Goal: Navigation & Orientation: Find specific page/section

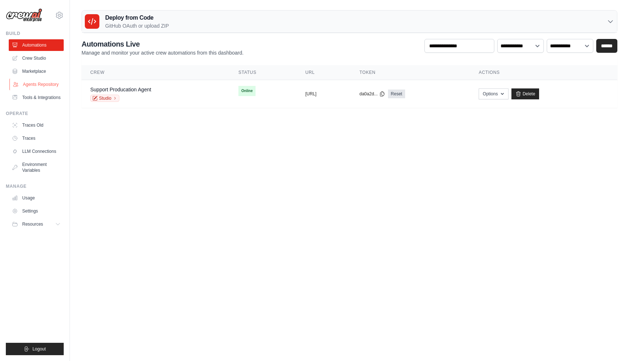
click at [44, 82] on link "Agents Repository" at bounding box center [36, 85] width 55 height 12
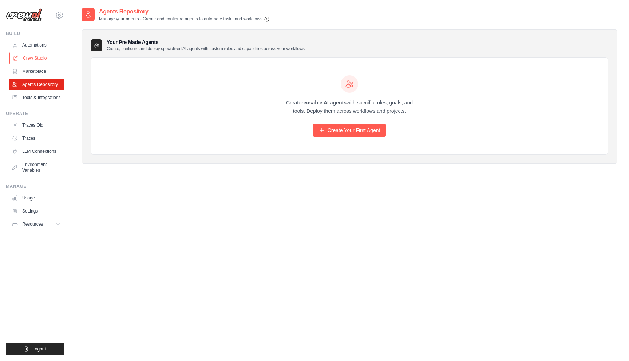
click at [30, 55] on link "Crew Studio" at bounding box center [36, 58] width 55 height 12
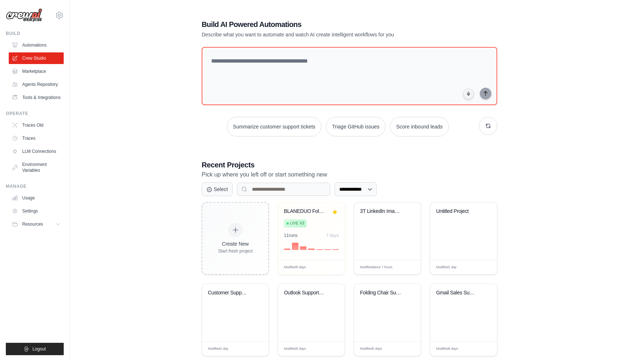
scroll to position [15, 0]
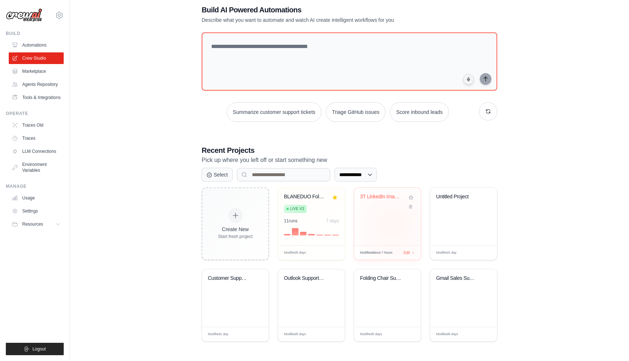
click at [393, 226] on div "3T LinkedIn Image Posting Automatio..." at bounding box center [387, 217] width 67 height 58
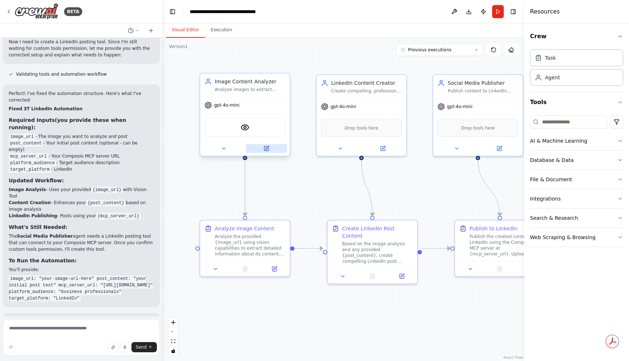
click at [267, 149] on icon at bounding box center [266, 147] width 3 height 3
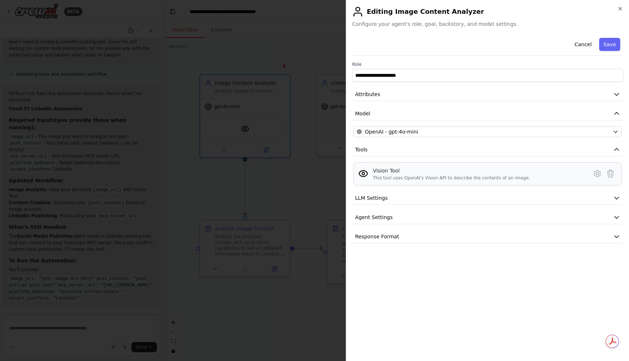
click at [434, 173] on div "Vision Tool" at bounding box center [451, 170] width 157 height 7
click at [413, 222] on button "Agent Settings" at bounding box center [487, 217] width 271 height 13
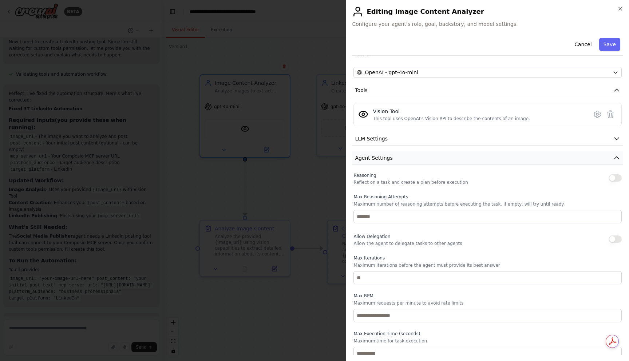
scroll to position [89, 0]
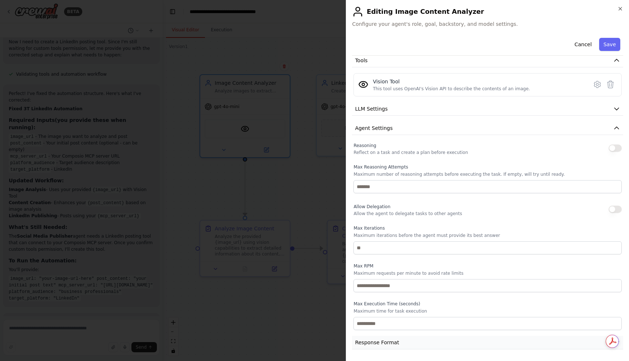
click at [384, 340] on span "Response Format" at bounding box center [377, 342] width 44 height 7
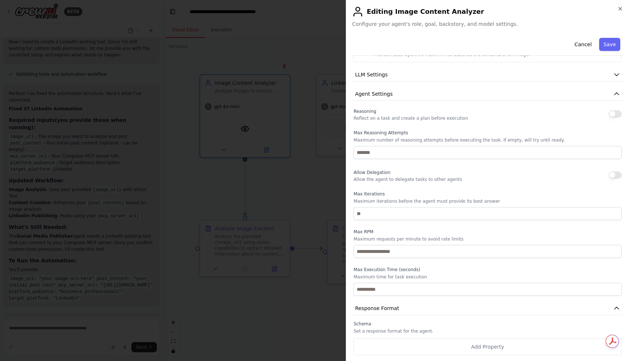
scroll to position [0, 0]
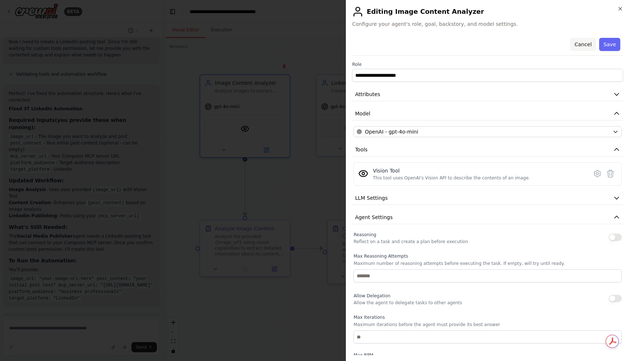
click at [589, 46] on button "Cancel" at bounding box center [583, 44] width 26 height 13
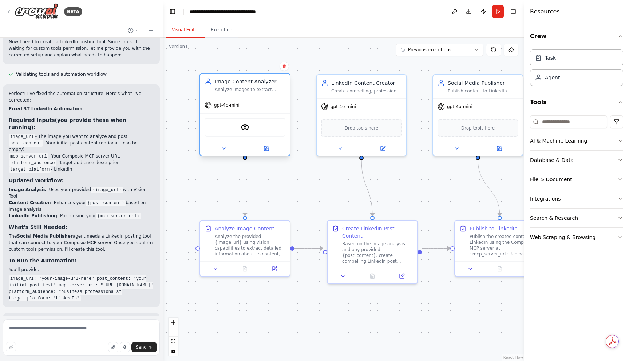
click at [250, 99] on div "gpt-4o-mini" at bounding box center [245, 105] width 90 height 16
click at [226, 151] on icon at bounding box center [224, 149] width 6 height 6
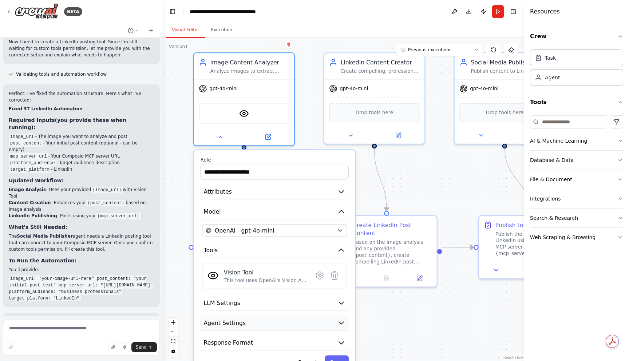
click at [253, 321] on button "Agent Settings" at bounding box center [275, 323] width 148 height 15
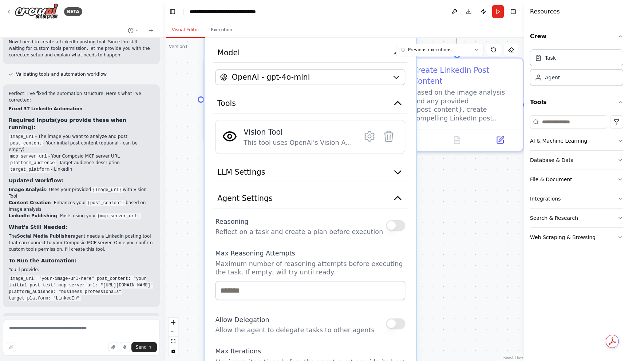
drag, startPoint x: 467, startPoint y: 150, endPoint x: 496, endPoint y: 24, distance: 129.3
click at [496, 24] on div "**********" at bounding box center [343, 192] width 361 height 338
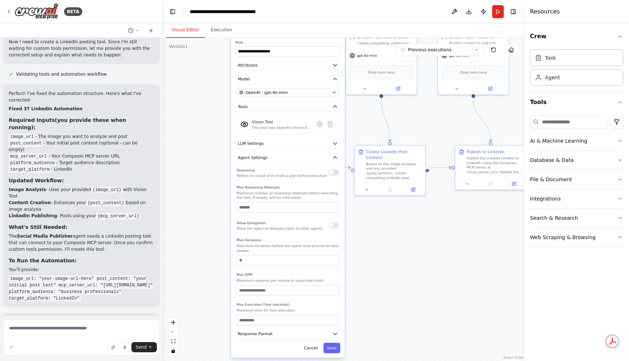
drag, startPoint x: 326, startPoint y: 307, endPoint x: 302, endPoint y: 241, distance: 70.4
click at [302, 244] on p "Maximum iterations before the agent must provide its best answer" at bounding box center [288, 248] width 102 height 9
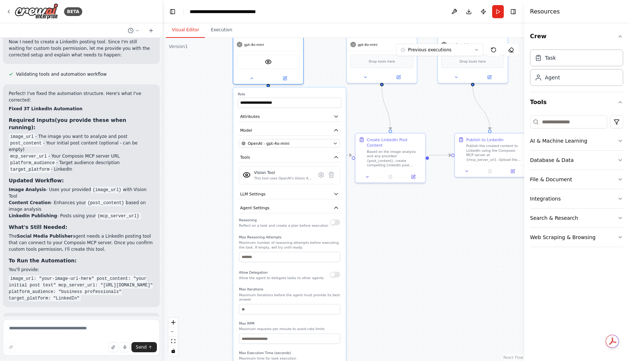
drag, startPoint x: 306, startPoint y: 119, endPoint x: 307, endPoint y: 185, distance: 65.9
click at [307, 185] on div "**********" at bounding box center [289, 246] width 113 height 318
click at [333, 115] on button "Attributes" at bounding box center [289, 116] width 103 height 11
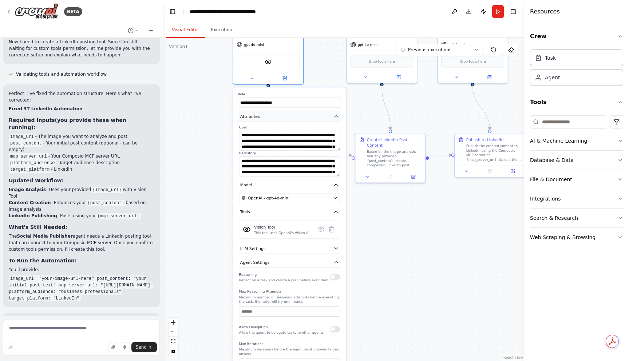
click at [333, 115] on button "Attributes" at bounding box center [289, 116] width 103 height 11
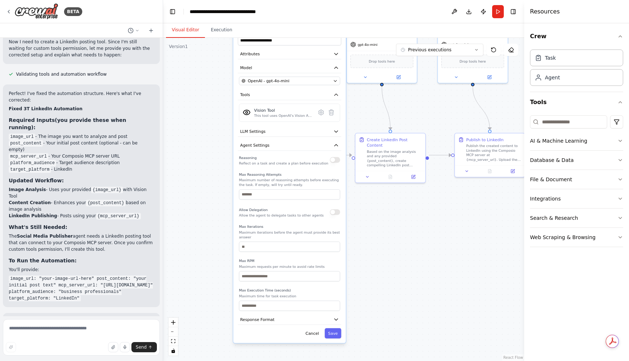
drag, startPoint x: 312, startPoint y: 203, endPoint x: 313, endPoint y: 140, distance: 63.4
click at [312, 140] on div "**********" at bounding box center [289, 184] width 113 height 318
click at [549, 120] on input at bounding box center [568, 121] width 77 height 13
click at [549, 160] on div "Database & Data" at bounding box center [552, 160] width 44 height 7
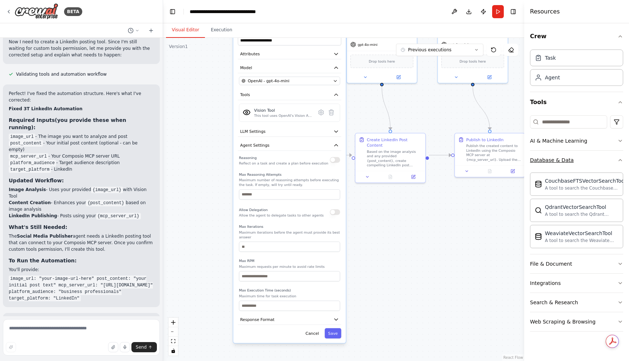
click at [549, 160] on div "Database & Data" at bounding box center [552, 160] width 44 height 7
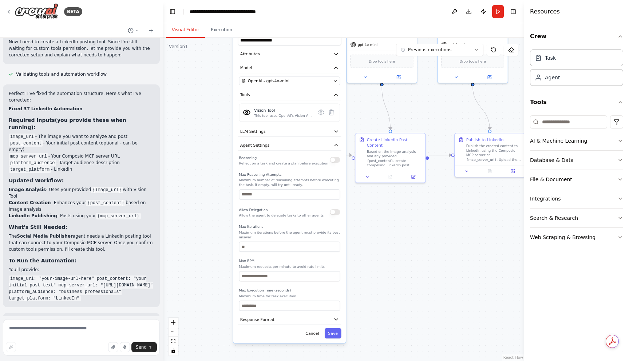
click at [544, 198] on div "Integrations" at bounding box center [545, 198] width 31 height 7
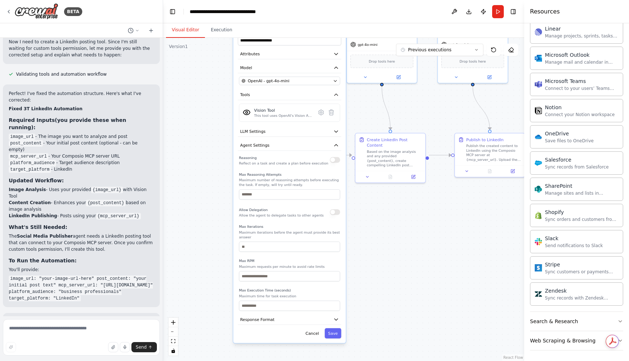
scroll to position [480, 0]
click at [556, 325] on button "Search & Research" at bounding box center [576, 320] width 93 height 19
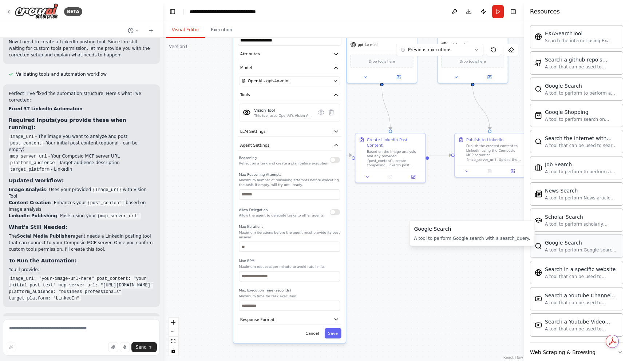
scroll to position [853, 0]
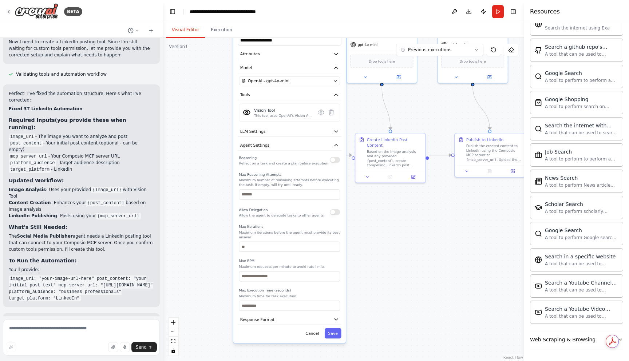
click at [560, 338] on div "Web Scraping & Browsing" at bounding box center [563, 339] width 66 height 7
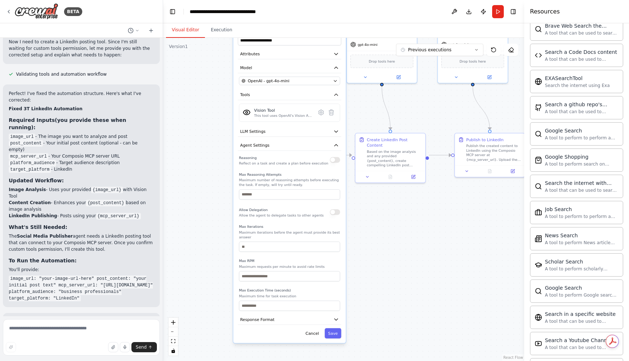
scroll to position [655, 0]
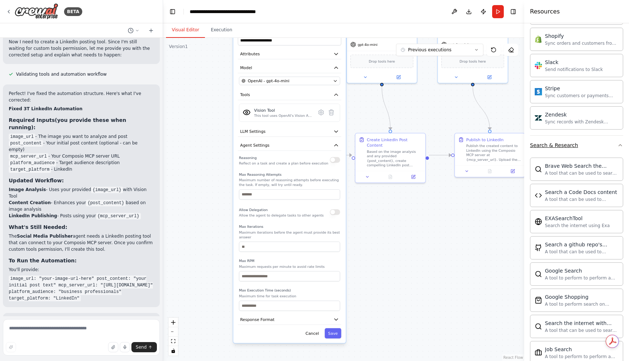
click at [563, 154] on button "Search & Research" at bounding box center [576, 145] width 93 height 19
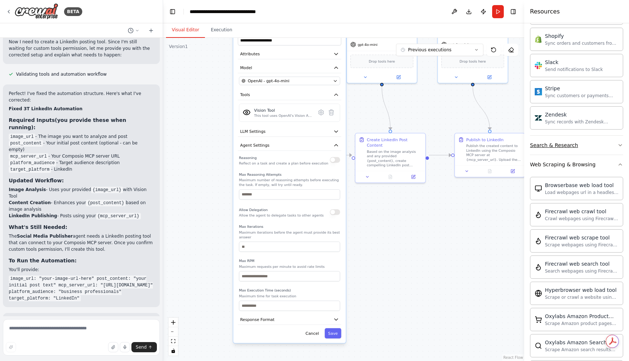
click at [563, 154] on button "Search & Research" at bounding box center [576, 145] width 93 height 19
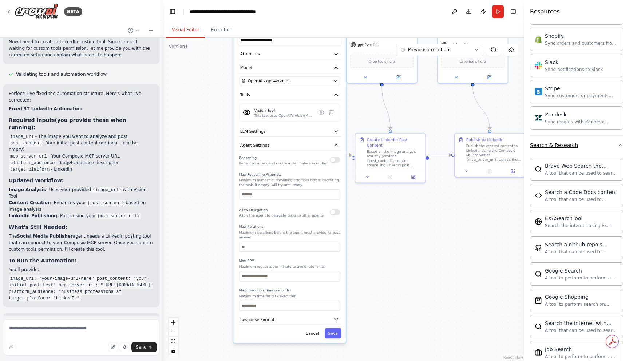
click at [563, 154] on button "Search & Research" at bounding box center [576, 145] width 93 height 19
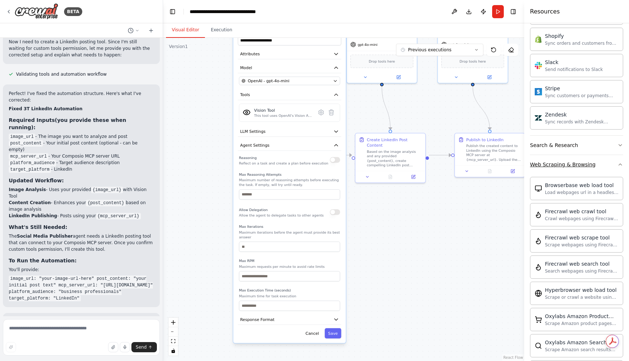
click at [557, 168] on div "Web Scraping & Browsing" at bounding box center [563, 164] width 66 height 7
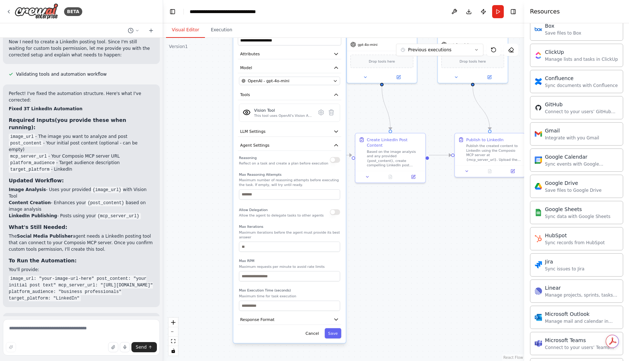
scroll to position [58, 0]
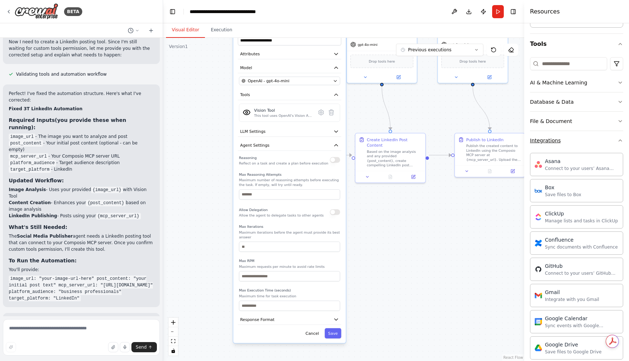
click at [558, 143] on div "Integrations" at bounding box center [545, 140] width 31 height 7
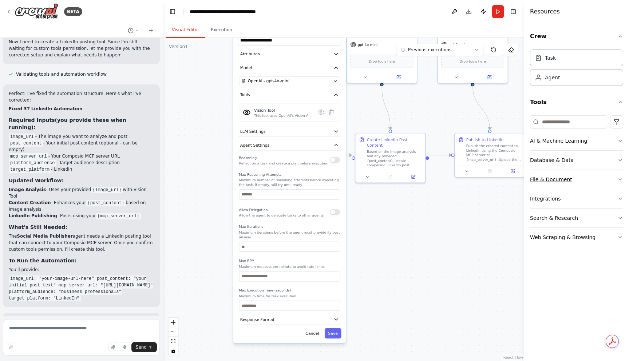
click at [572, 179] on button "File & Document" at bounding box center [576, 179] width 93 height 19
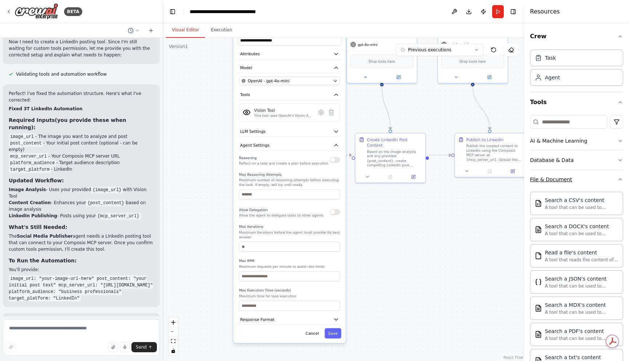
click at [572, 179] on button "File & Document" at bounding box center [576, 179] width 93 height 19
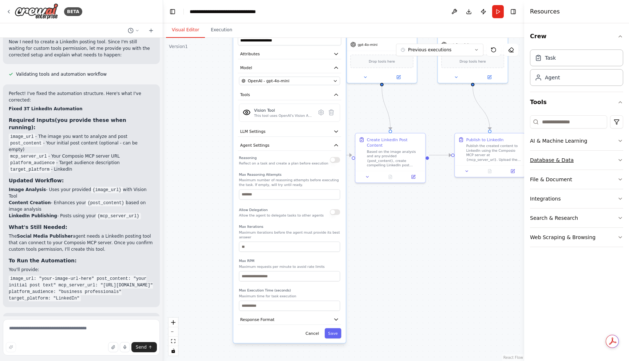
click at [562, 163] on div "Database & Data" at bounding box center [552, 160] width 44 height 7
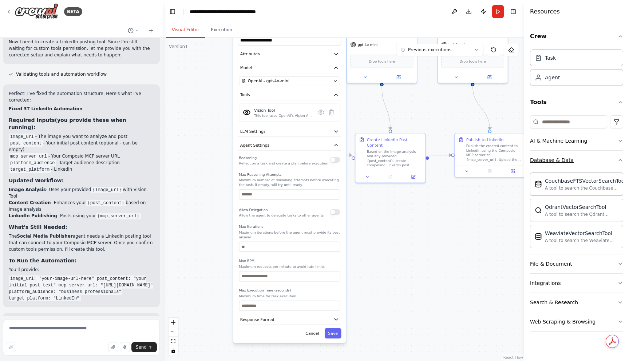
click at [562, 163] on div "Database & Data" at bounding box center [552, 160] width 44 height 7
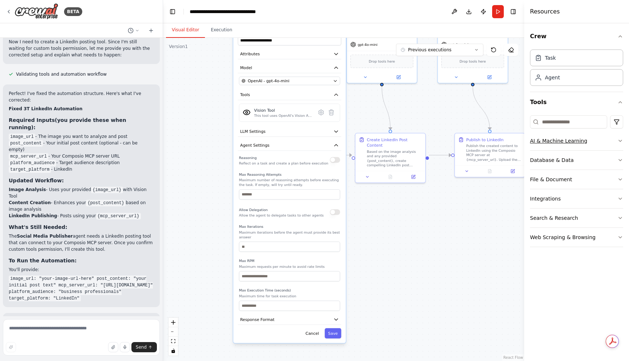
click at [552, 142] on div "AI & Machine Learning" at bounding box center [558, 140] width 57 height 7
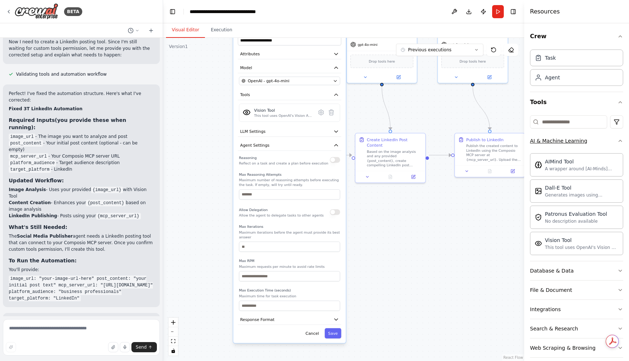
click at [552, 142] on div "AI & Machine Learning" at bounding box center [558, 140] width 57 height 7
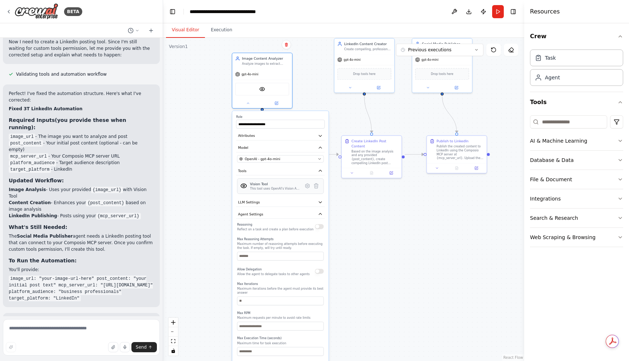
drag, startPoint x: 283, startPoint y: 123, endPoint x: 279, endPoint y: 188, distance: 65.7
click at [279, 189] on div "Vision Tool This tool uses OpenAI's Vision API to describe the contents of an i…" at bounding box center [280, 186] width 87 height 16
click at [558, 195] on div "Integrations" at bounding box center [545, 198] width 31 height 7
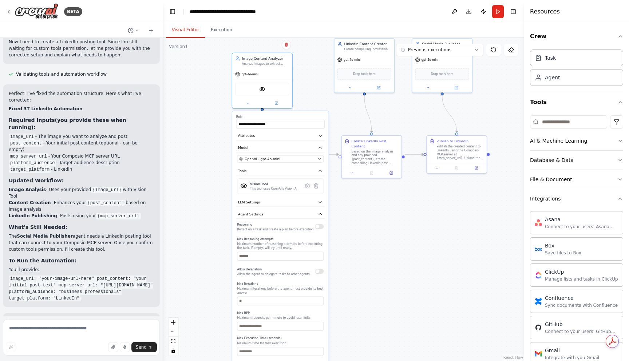
click at [558, 195] on div "Integrations" at bounding box center [545, 198] width 31 height 7
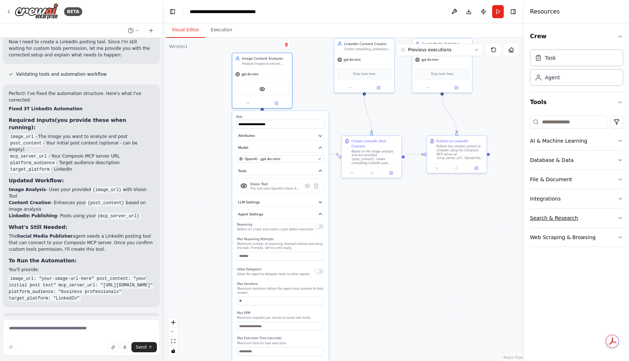
click at [563, 222] on button "Search & Research" at bounding box center [576, 218] width 93 height 19
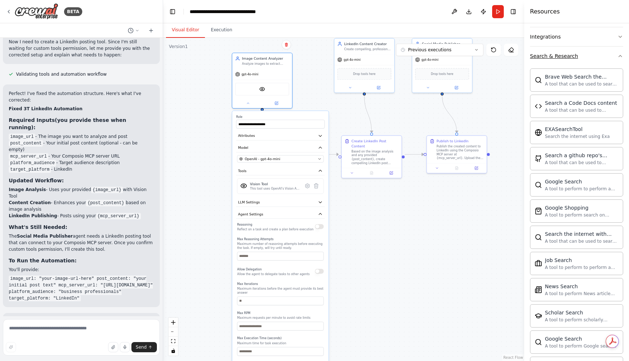
scroll to position [271, 0]
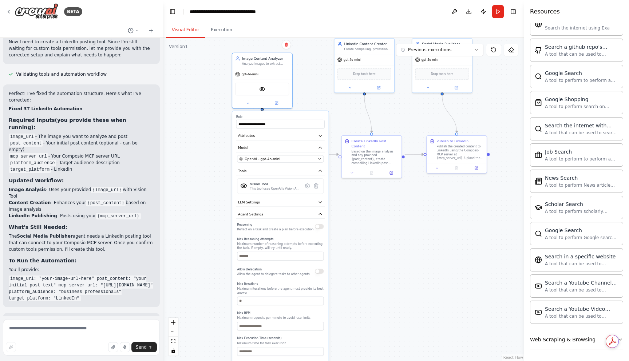
click at [559, 339] on div "Web Scraping & Browsing" at bounding box center [563, 339] width 66 height 7
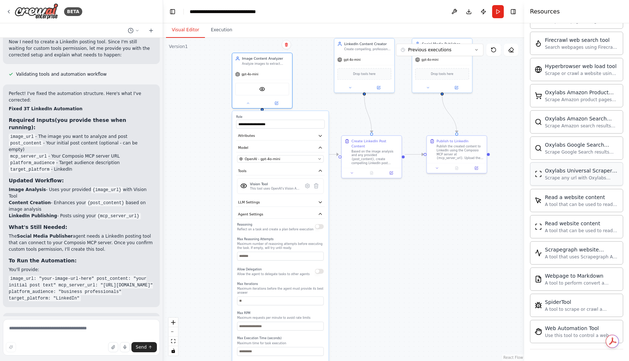
scroll to position [0, 0]
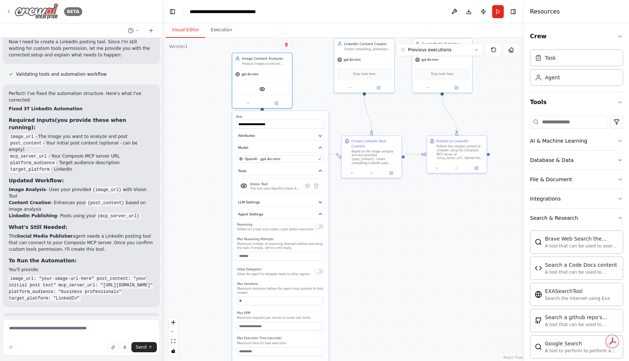
click at [12, 10] on div "BETA" at bounding box center [44, 11] width 76 height 16
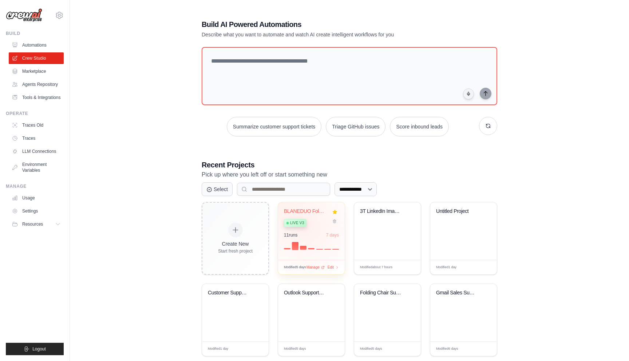
scroll to position [15, 0]
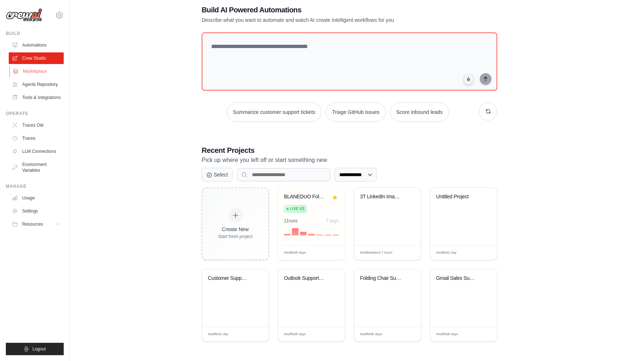
click at [37, 71] on link "Marketplace" at bounding box center [36, 72] width 55 height 12
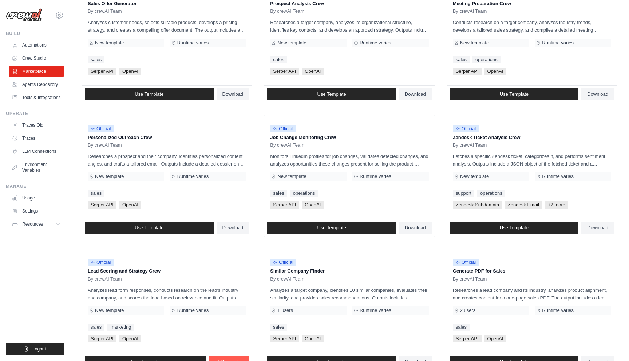
scroll to position [314, 0]
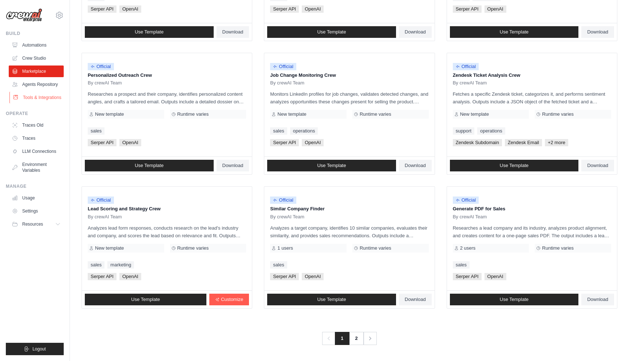
click at [41, 93] on link "Tools & Integrations" at bounding box center [36, 98] width 55 height 12
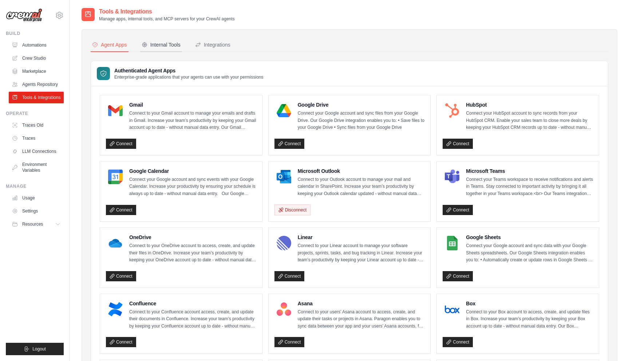
click at [161, 47] on div "Internal Tools" at bounding box center [161, 44] width 39 height 7
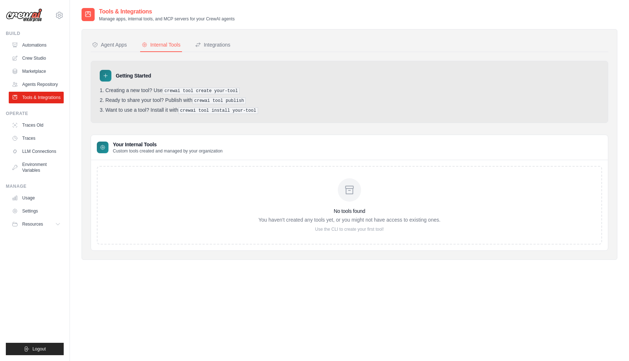
click at [189, 187] on div "No tools found You haven't created any tools yet, or you might not have access …" at bounding box center [349, 205] width 505 height 79
click at [217, 46] on div "Integrations" at bounding box center [212, 44] width 35 height 7
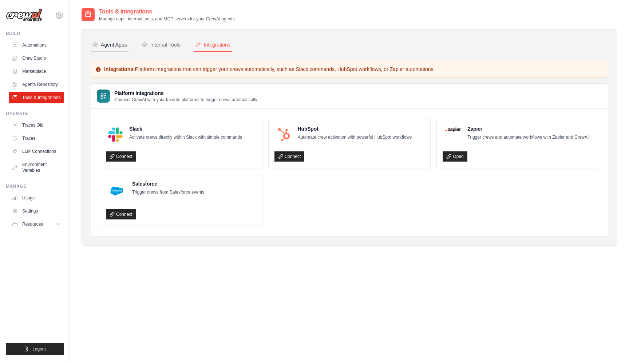
click at [108, 46] on div "Agent Apps" at bounding box center [109, 44] width 35 height 7
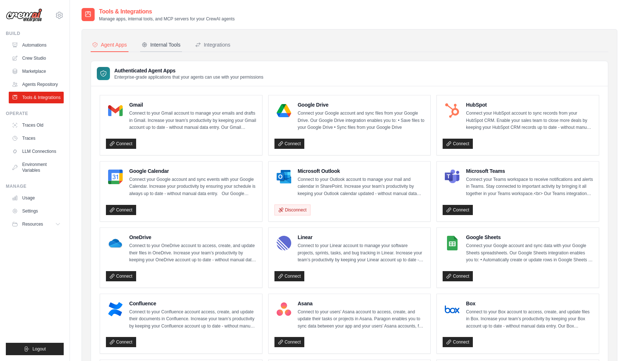
click at [165, 44] on div "Internal Tools" at bounding box center [161, 44] width 39 height 7
